Goal: Obtain resource: Obtain resource

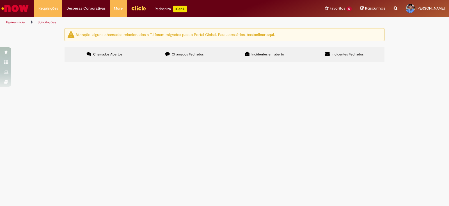
scroll to position [35, 0]
click at [0, 0] on td "Solicito o desbloqueio do cartão do fundo fixo" at bounding box center [0, 0] width 0 height 0
click at [0, 0] on span "Cartão Corporativo Fundo Fixo" at bounding box center [0, 0] width 0 height 0
click at [0, 0] on span "Solicito o desbloqueio do cartão do fundo fixo" at bounding box center [0, 0] width 0 height 0
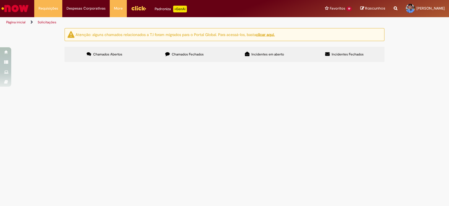
click at [0, 0] on span "Solicito o desbloqueio do cartão do fundo fixo" at bounding box center [0, 0] width 0 height 0
drag, startPoint x: 115, startPoint y: 70, endPoint x: 110, endPoint y: 70, distance: 5.1
click at [0, 0] on td "Cartão Corporativo Fundo Fixo" at bounding box center [0, 0] width 0 height 0
click at [0, 0] on span "R13111774" at bounding box center [0, 0] width 0 height 0
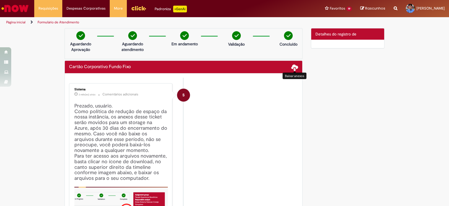
click at [292, 65] on span at bounding box center [295, 67] width 7 height 7
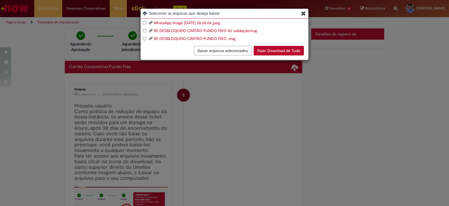
click at [262, 50] on button "Fazer Download de Tudo" at bounding box center [279, 51] width 50 height 10
click at [175, 30] on link "RE DESBLOQUEIO CARTÃO FUNDO FIXO 02 validação.msg" at bounding box center [205, 30] width 103 height 5
click at [242, 104] on div "Selecione os arquivos que deseja baixar: WhatsApp Image [DATE] 20.28.04.jpeg RE…" at bounding box center [224, 103] width 449 height 206
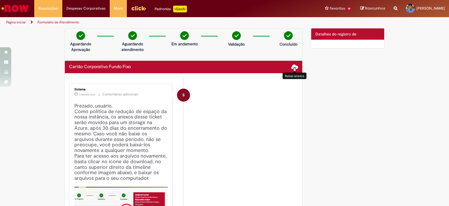
click at [292, 65] on span at bounding box center [295, 67] width 7 height 7
click at [292, 67] on span at bounding box center [295, 67] width 7 height 7
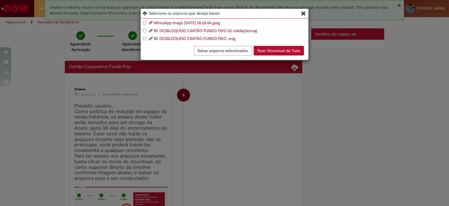
click at [210, 38] on link "RE DESBLOQUEIO CARTÃO FUNDO FIXO .msg" at bounding box center [195, 38] width 82 height 5
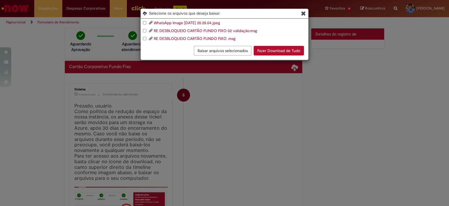
click at [305, 16] on icon "Blob Storage Download Modal" at bounding box center [303, 13] width 5 height 6
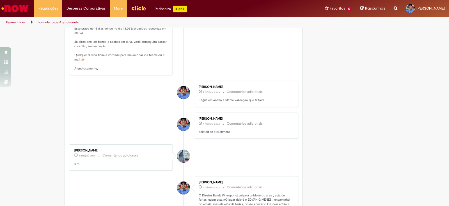
scroll to position [316, 0]
